Goal: Information Seeking & Learning: Learn about a topic

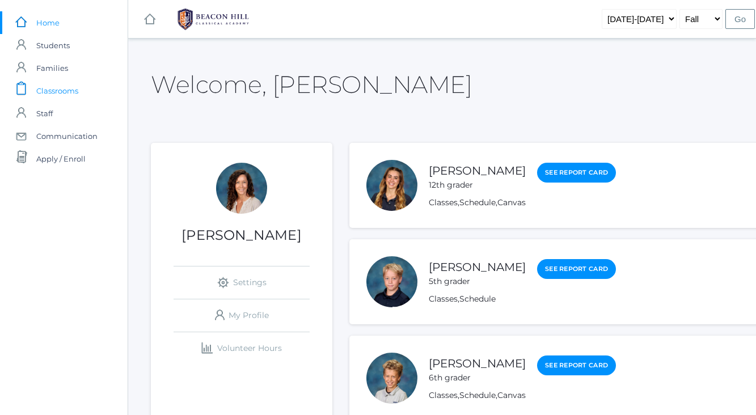
click at [53, 92] on span "Classrooms" at bounding box center [57, 90] width 42 height 23
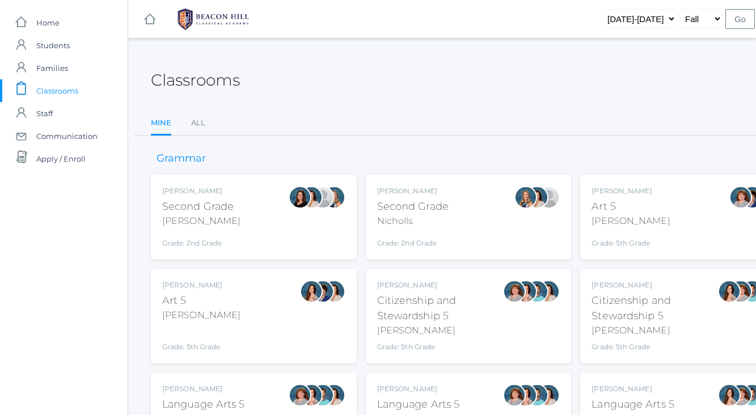
click at [215, 196] on div "[PERSON_NAME] Second Grade [PERSON_NAME] Grade: 2nd Grade 02LA" at bounding box center [201, 217] width 78 height 62
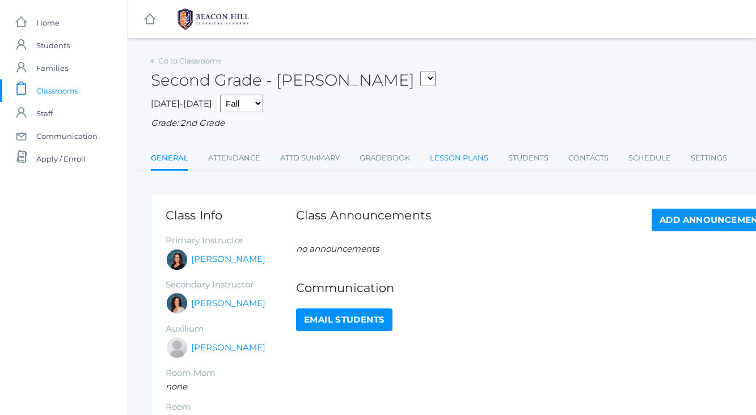
click at [449, 159] on link "Lesson Plans" at bounding box center [459, 158] width 58 height 23
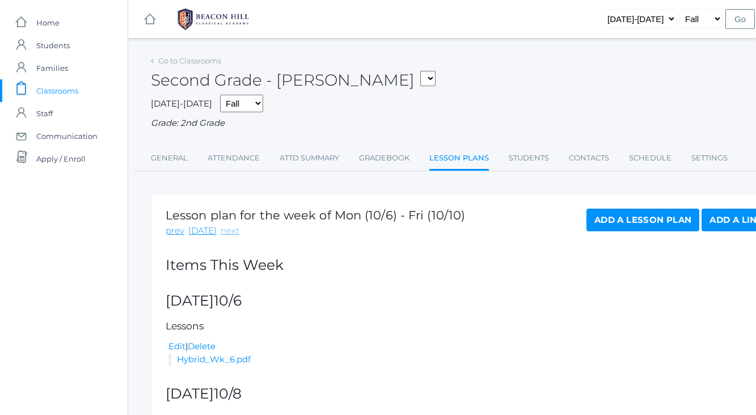
click at [225, 231] on link "next" at bounding box center [230, 231] width 19 height 13
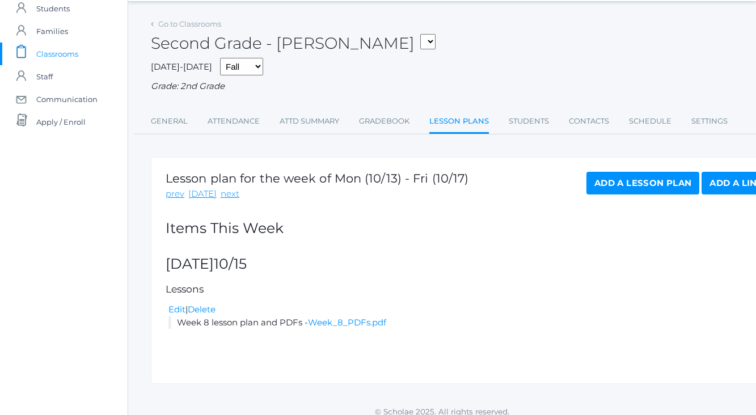
scroll to position [46, 0]
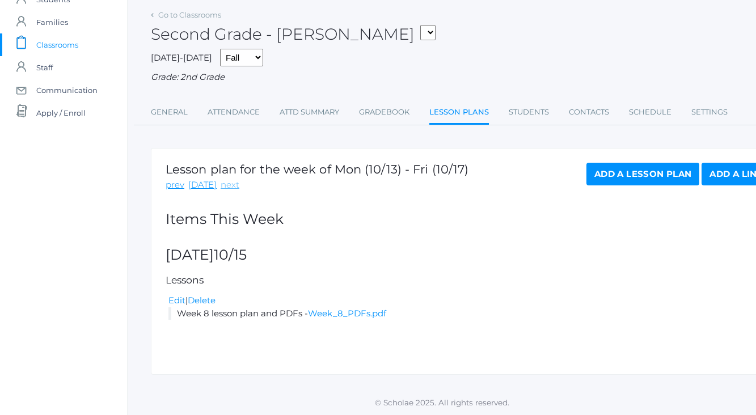
click at [225, 182] on link "next" at bounding box center [230, 185] width 19 height 13
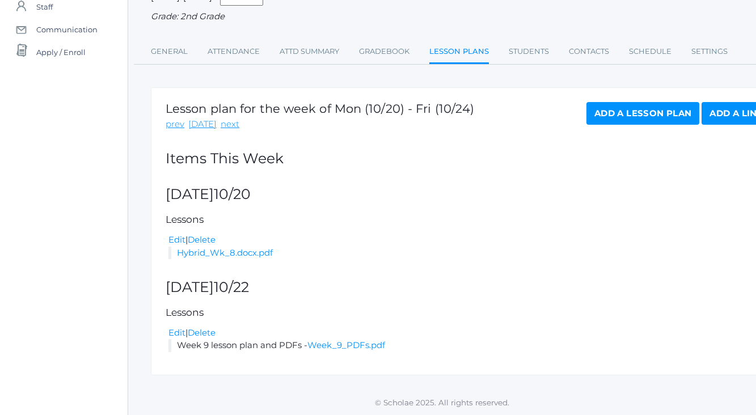
scroll to position [107, 1]
click at [201, 251] on link "Hybrid_Wk_8.docx.pdf" at bounding box center [224, 252] width 96 height 11
